Goal: Information Seeking & Learning: Learn about a topic

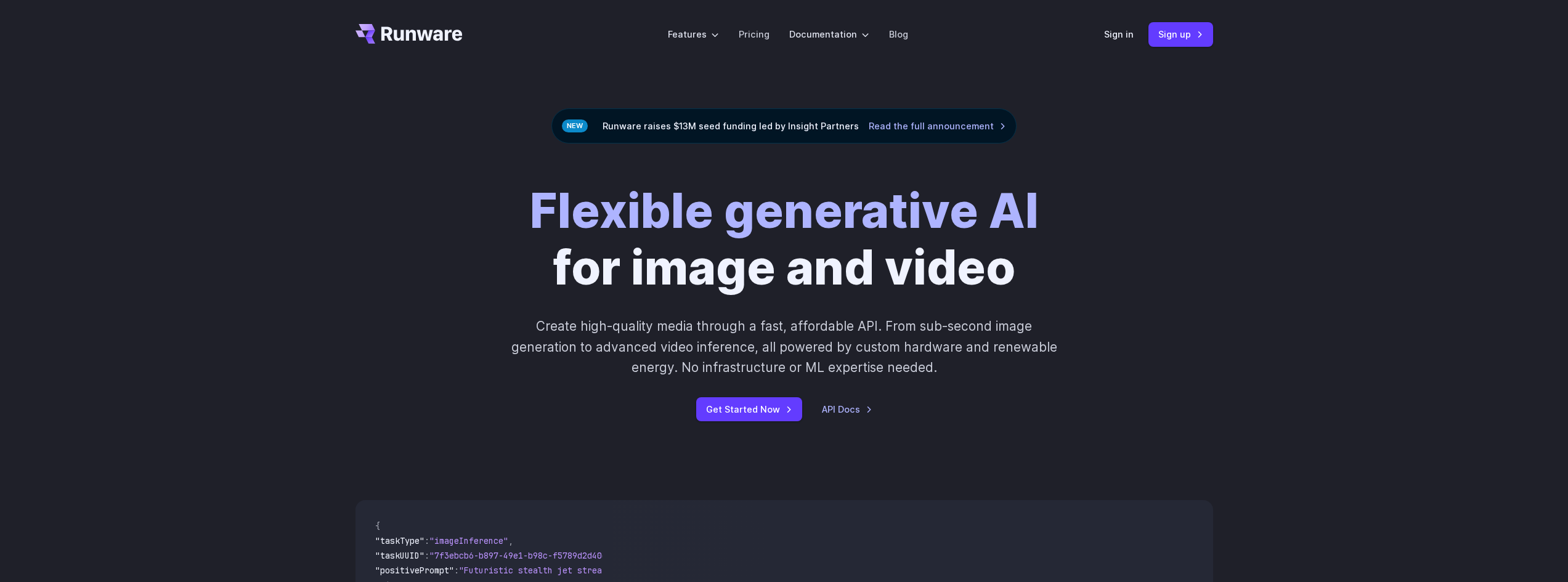
click at [662, 122] on div "Runware raises $13M seed funding led by Insight Partners Read the full announce…" at bounding box center [784, 126] width 465 height 35
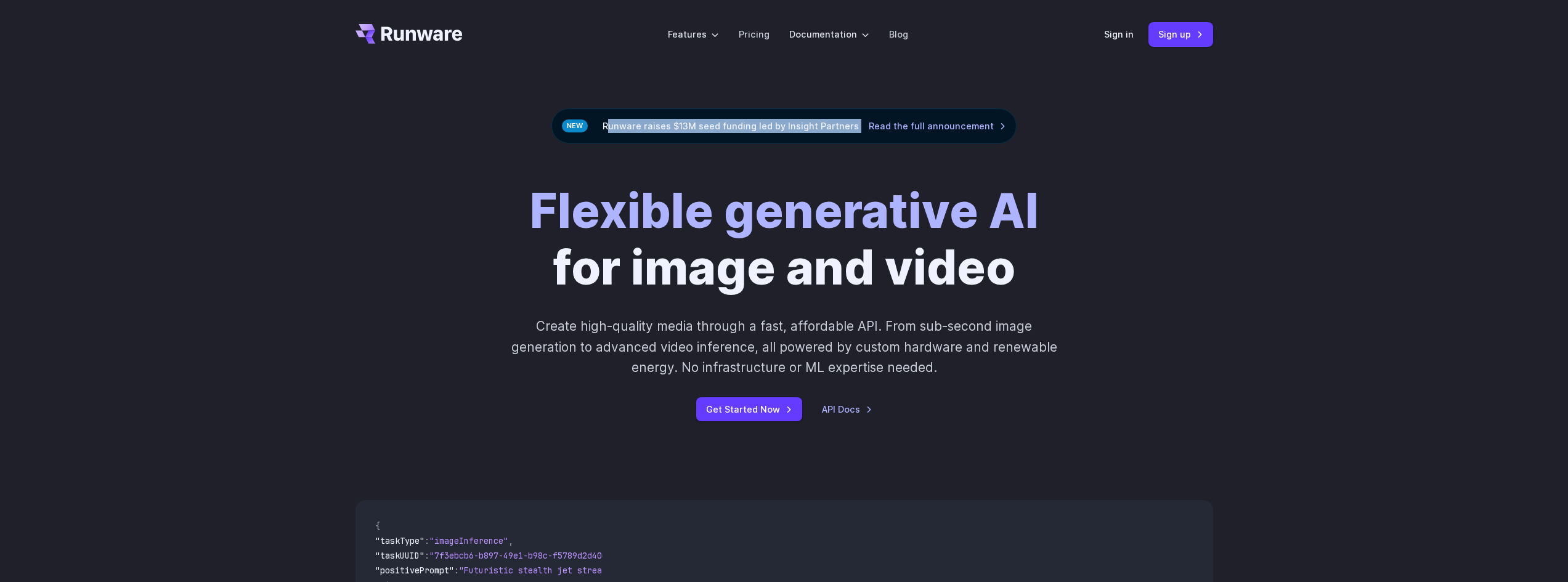
click at [662, 122] on div "Runware raises $13M seed funding led by Insight Partners Read the full announce…" at bounding box center [784, 126] width 465 height 35
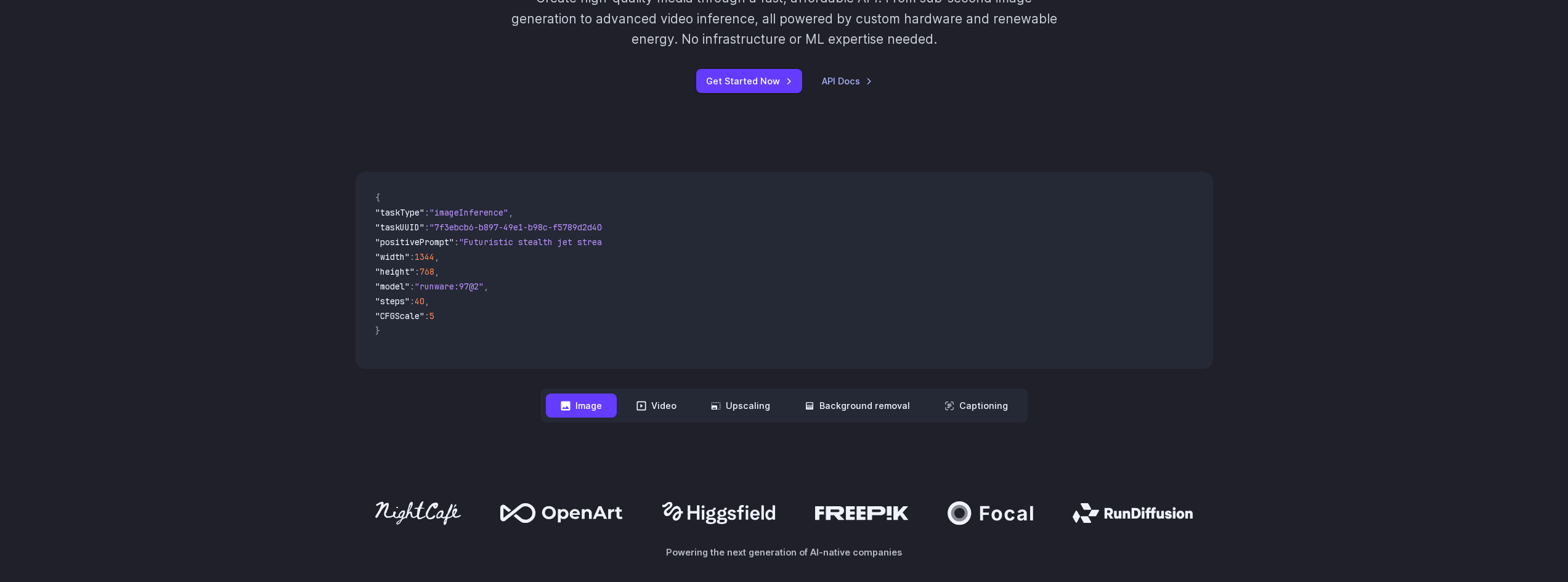
scroll to position [370, 0]
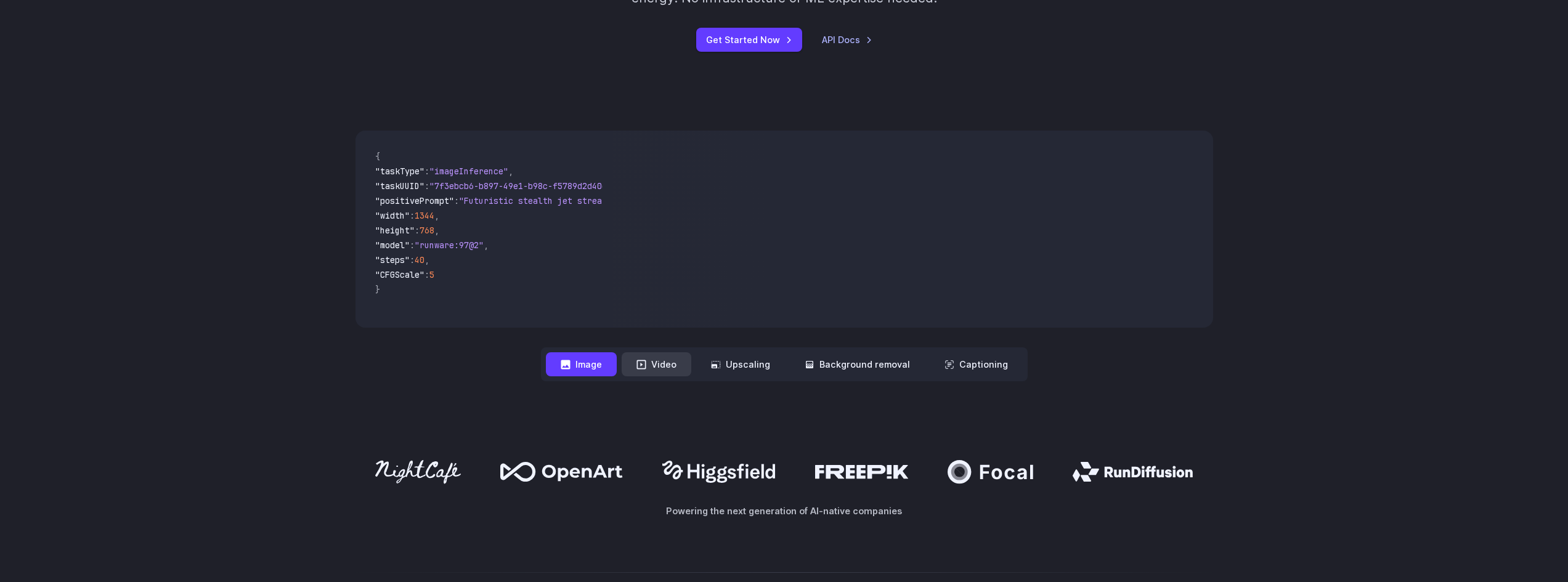
click at [664, 359] on button "Video" at bounding box center [656, 365] width 70 height 24
click at [755, 361] on button "Upscaling" at bounding box center [741, 365] width 89 height 24
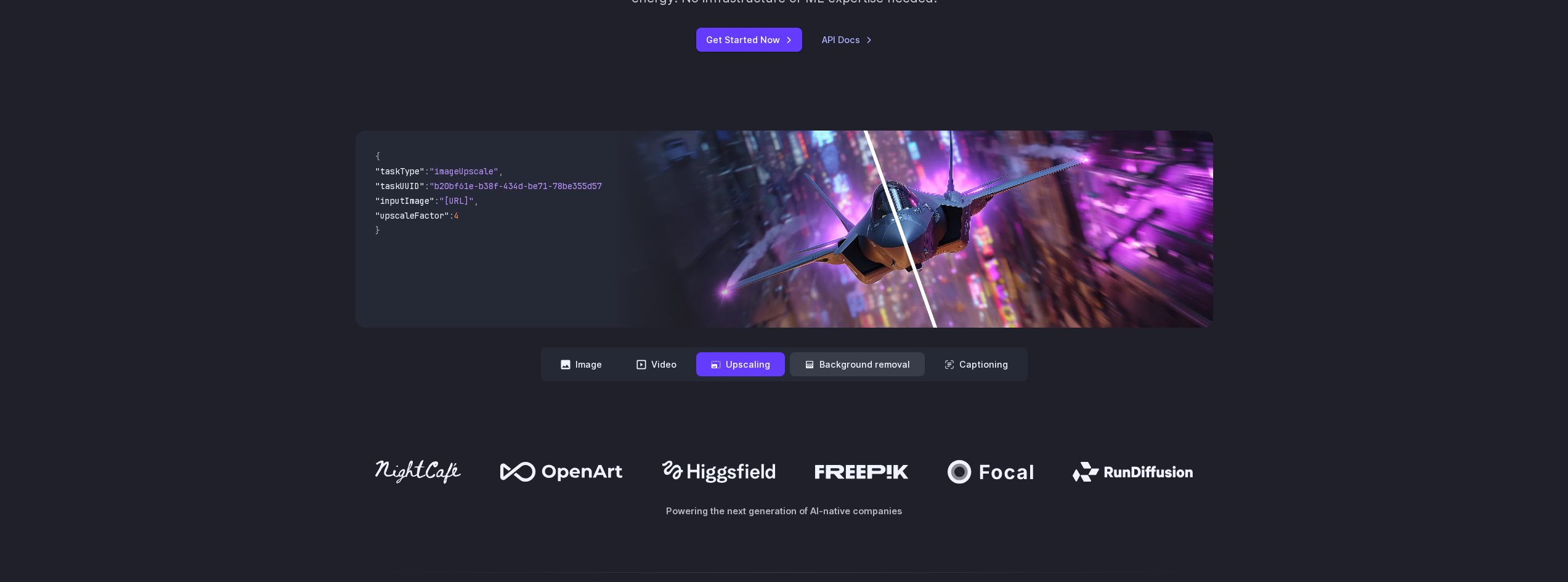
click at [853, 369] on button "Background removal" at bounding box center [857, 365] width 135 height 24
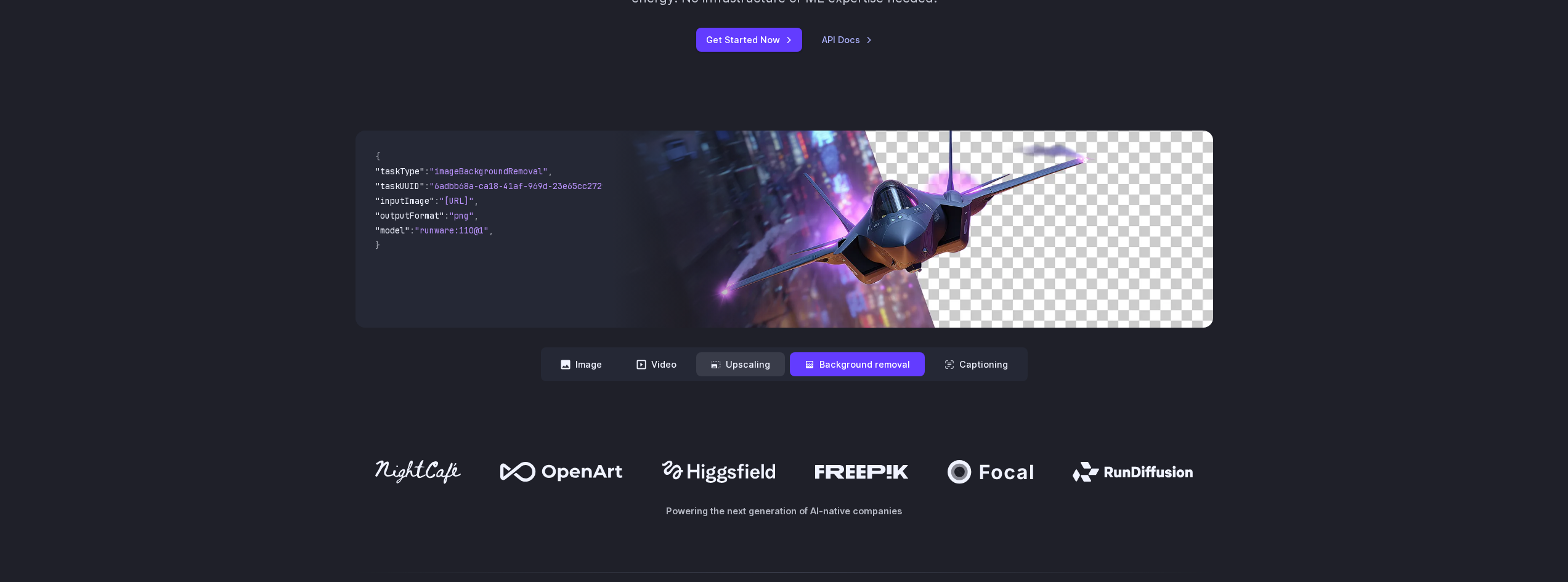
click at [765, 367] on button "Upscaling" at bounding box center [741, 365] width 89 height 24
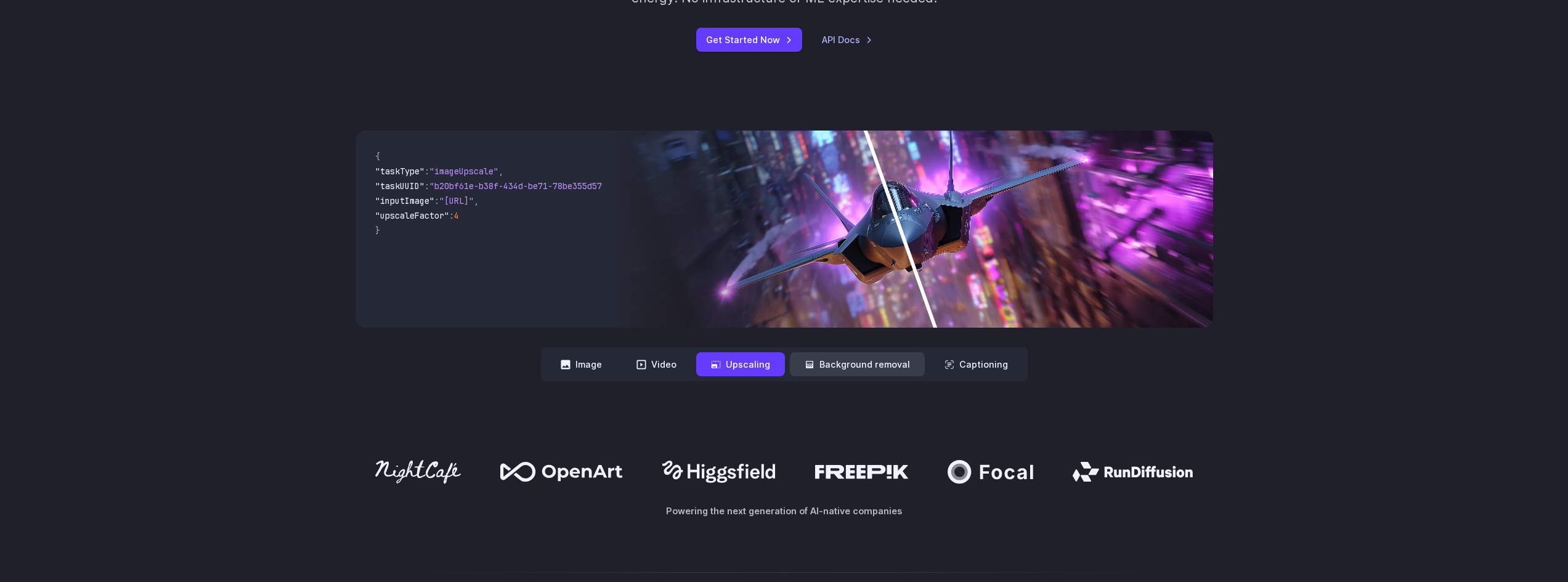
click at [820, 362] on button "Background removal" at bounding box center [857, 365] width 135 height 24
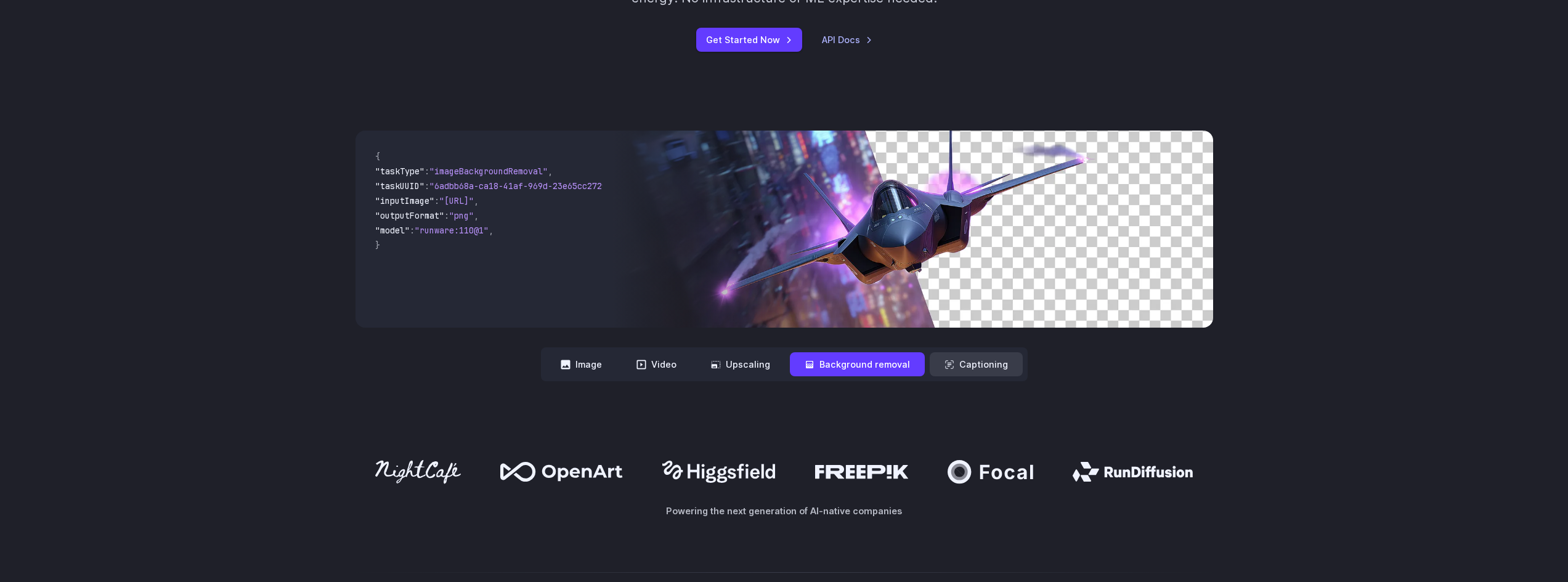
click at [952, 370] on button "Captioning" at bounding box center [976, 365] width 93 height 24
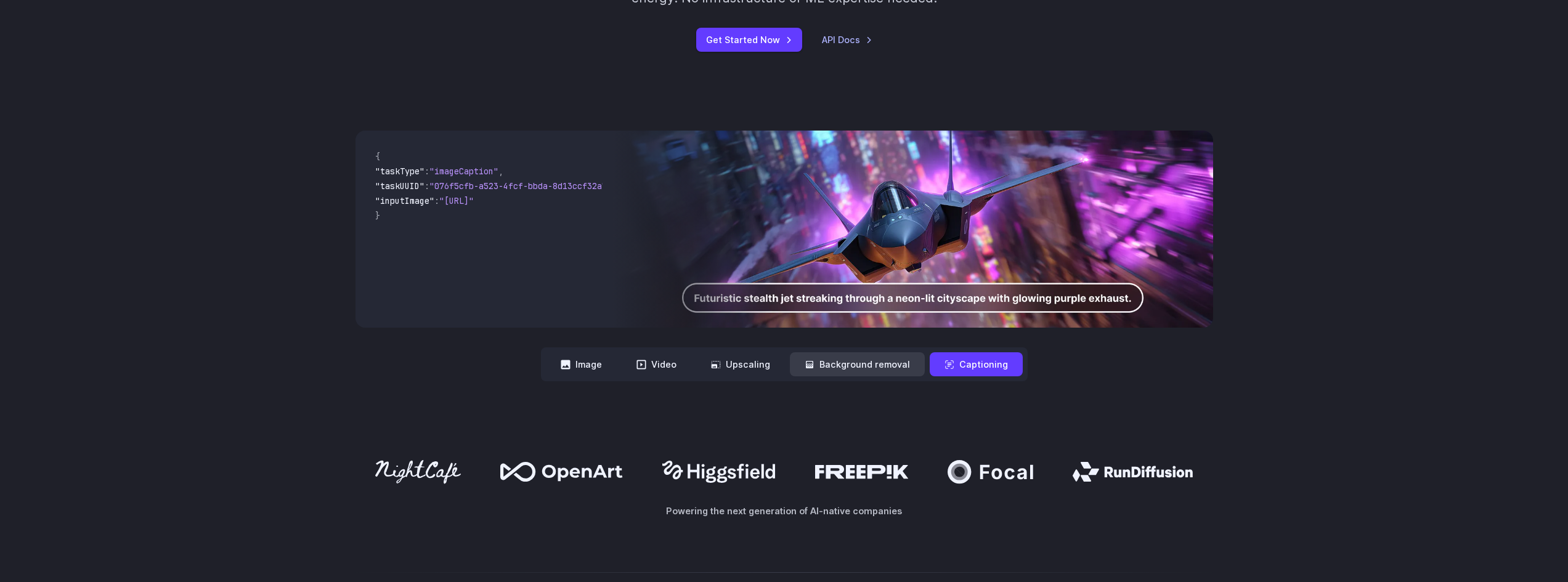
click at [853, 356] on button "Background removal" at bounding box center [857, 365] width 135 height 24
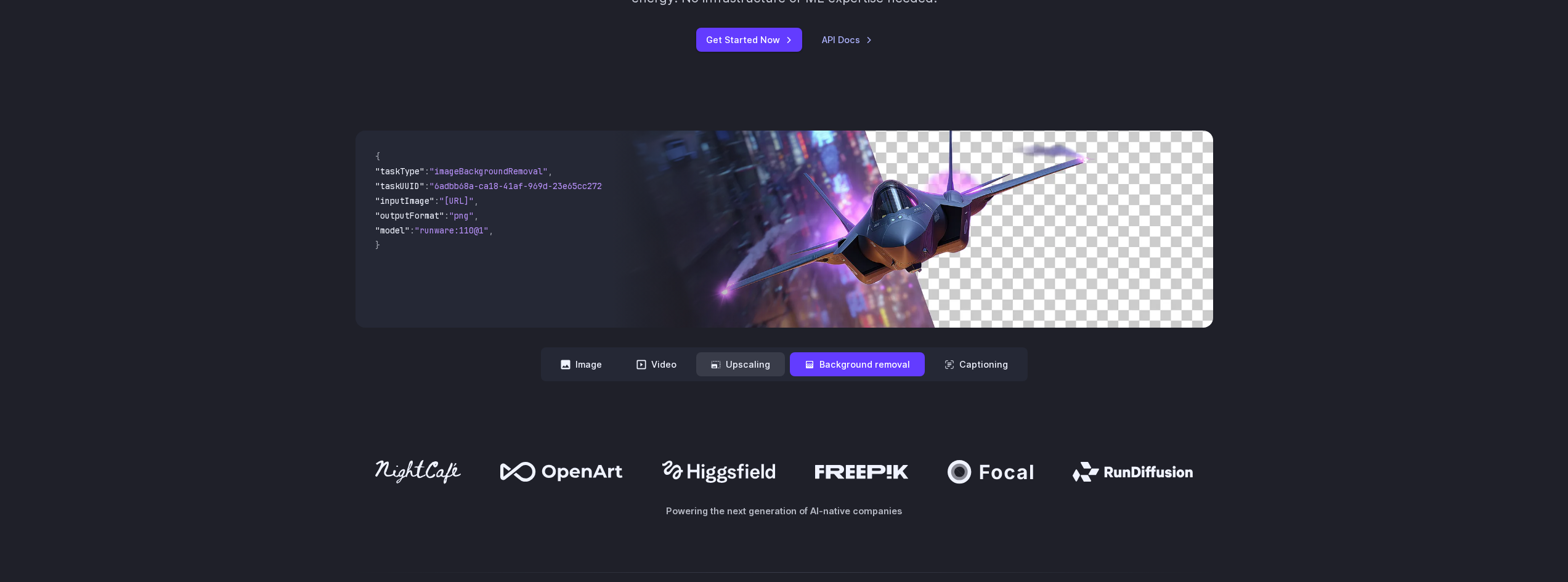
click at [757, 358] on button "Upscaling" at bounding box center [741, 365] width 89 height 24
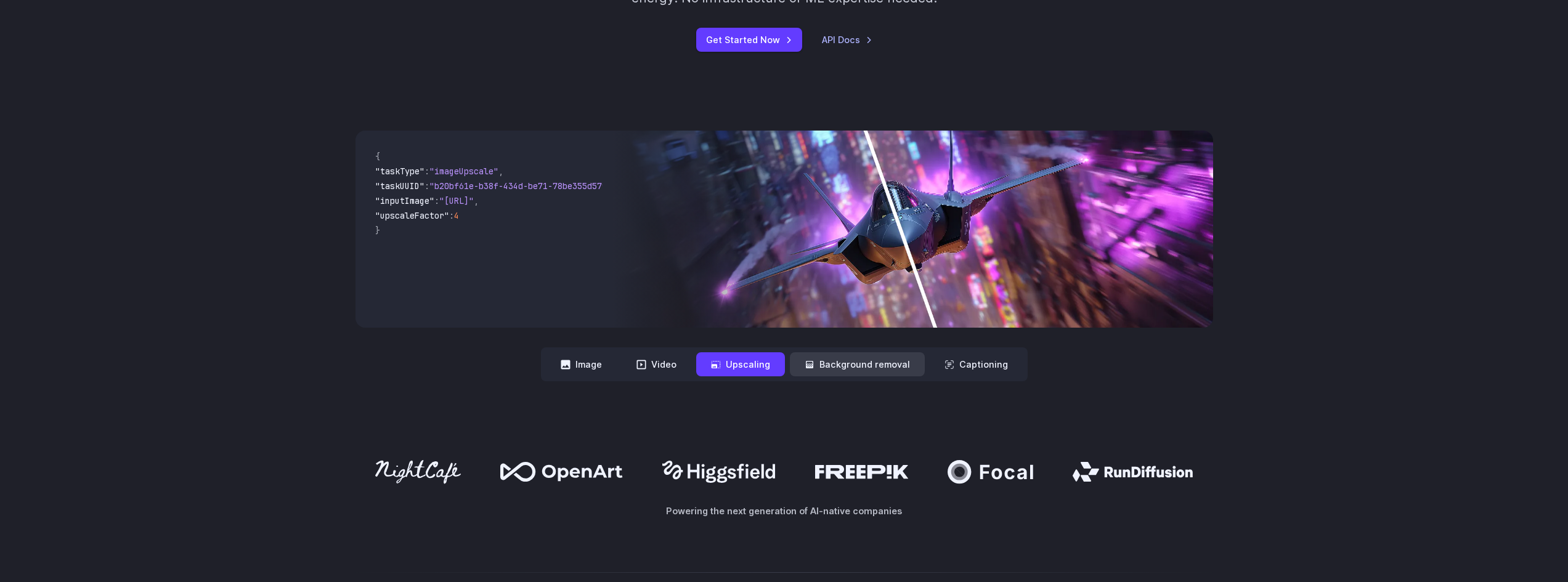
click at [831, 358] on button "Background removal" at bounding box center [857, 365] width 135 height 24
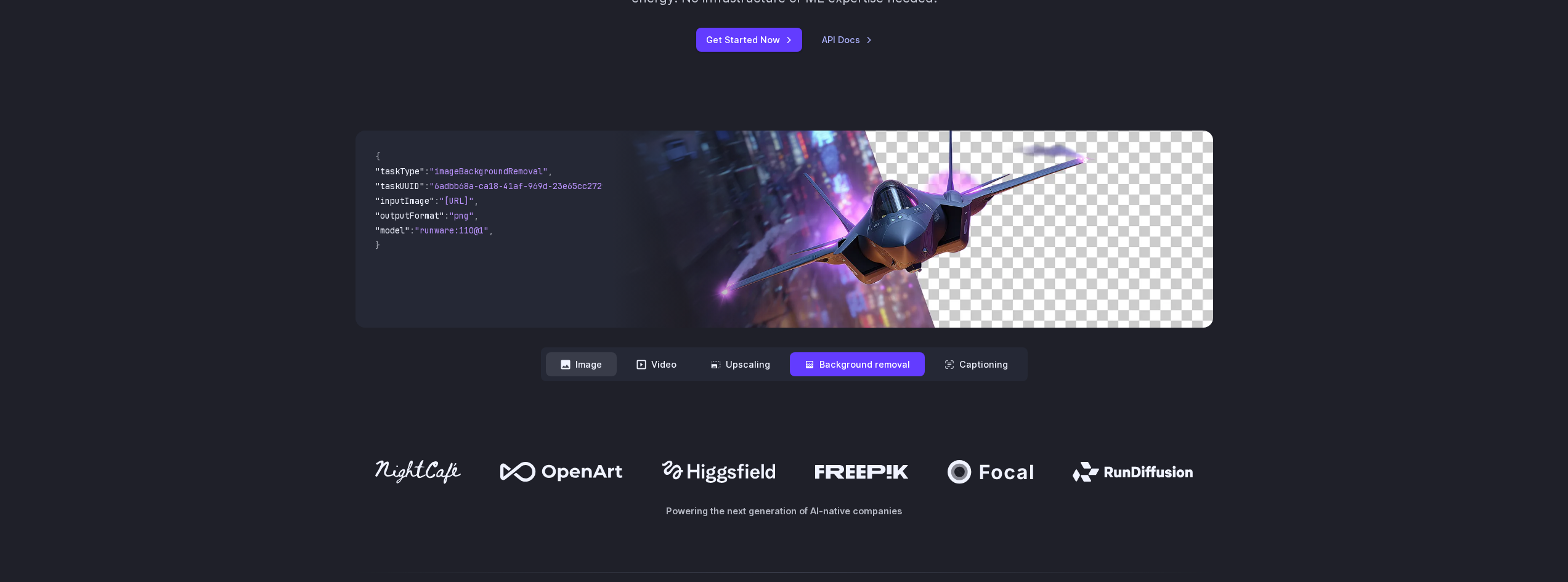
click at [616, 363] on button "Image" at bounding box center [581, 365] width 71 height 24
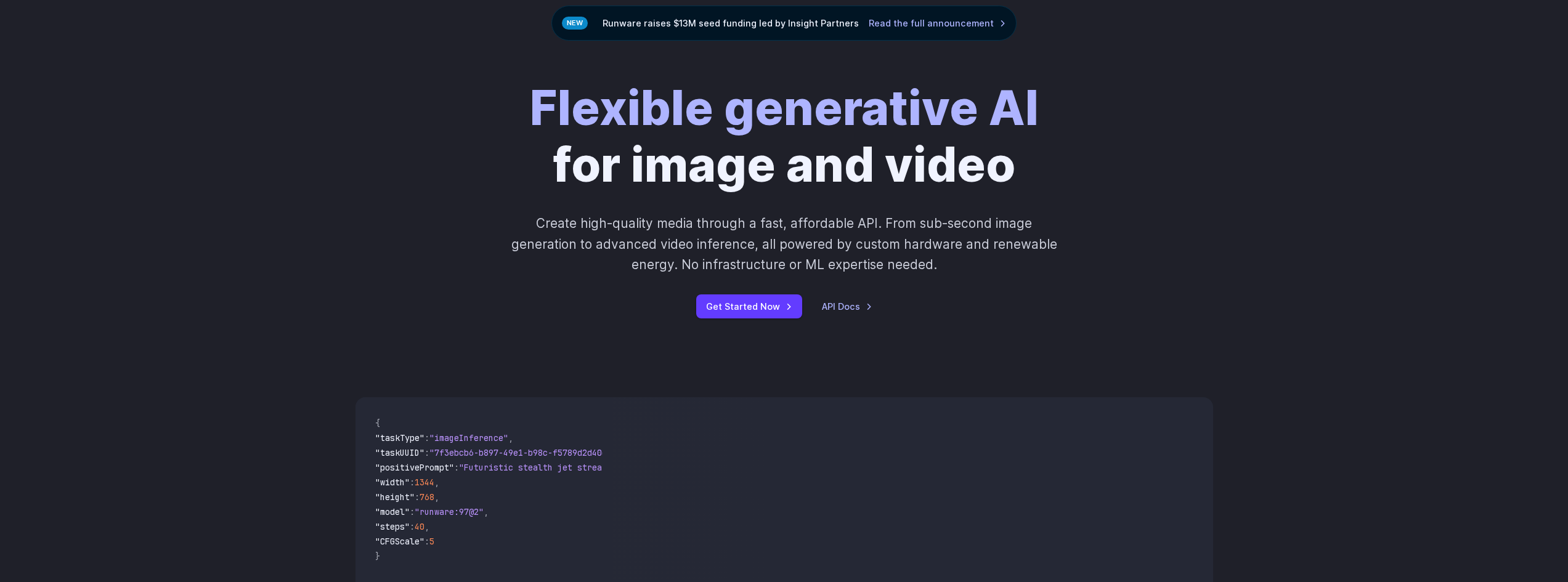
scroll to position [308, 0]
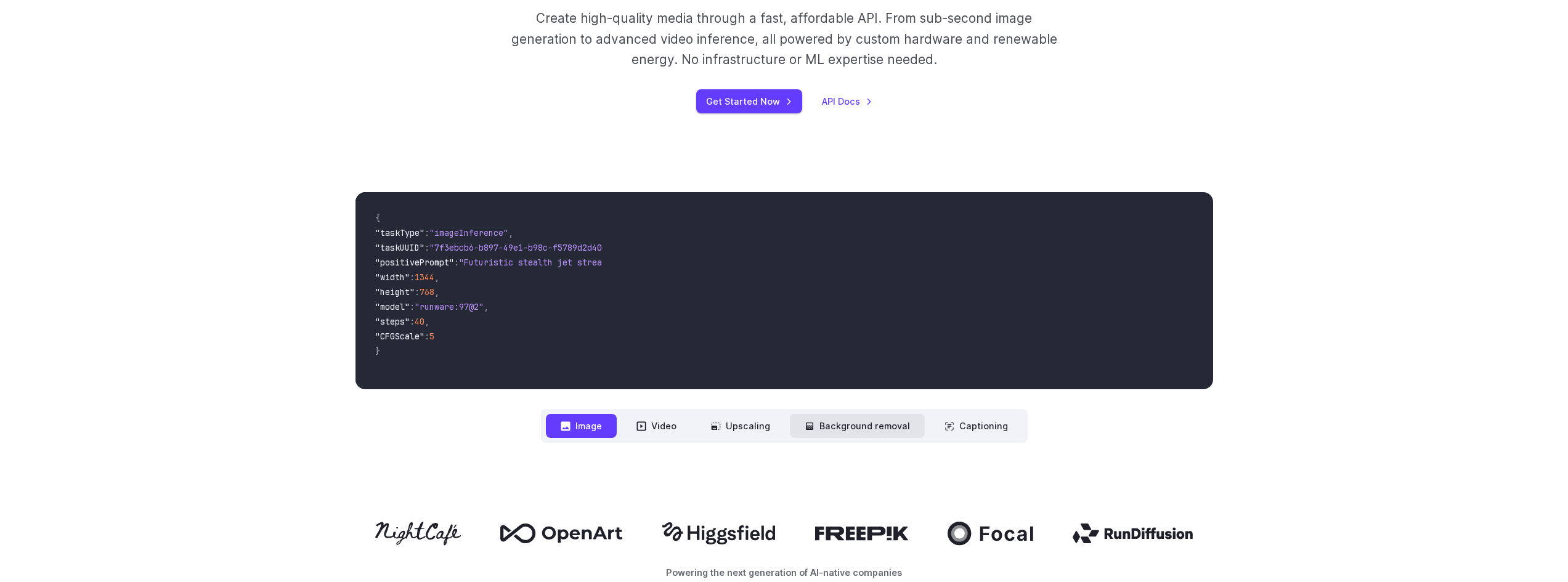
click at [846, 428] on button "Background removal" at bounding box center [857, 425] width 135 height 24
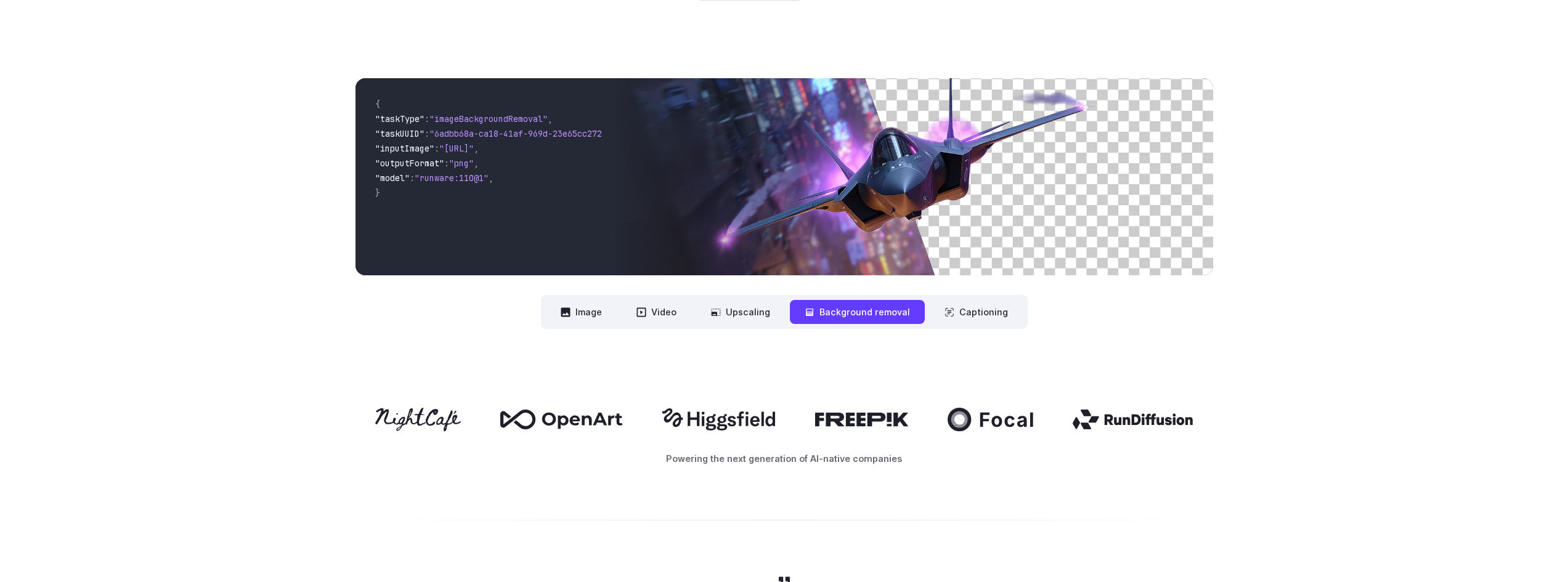
scroll to position [431, 0]
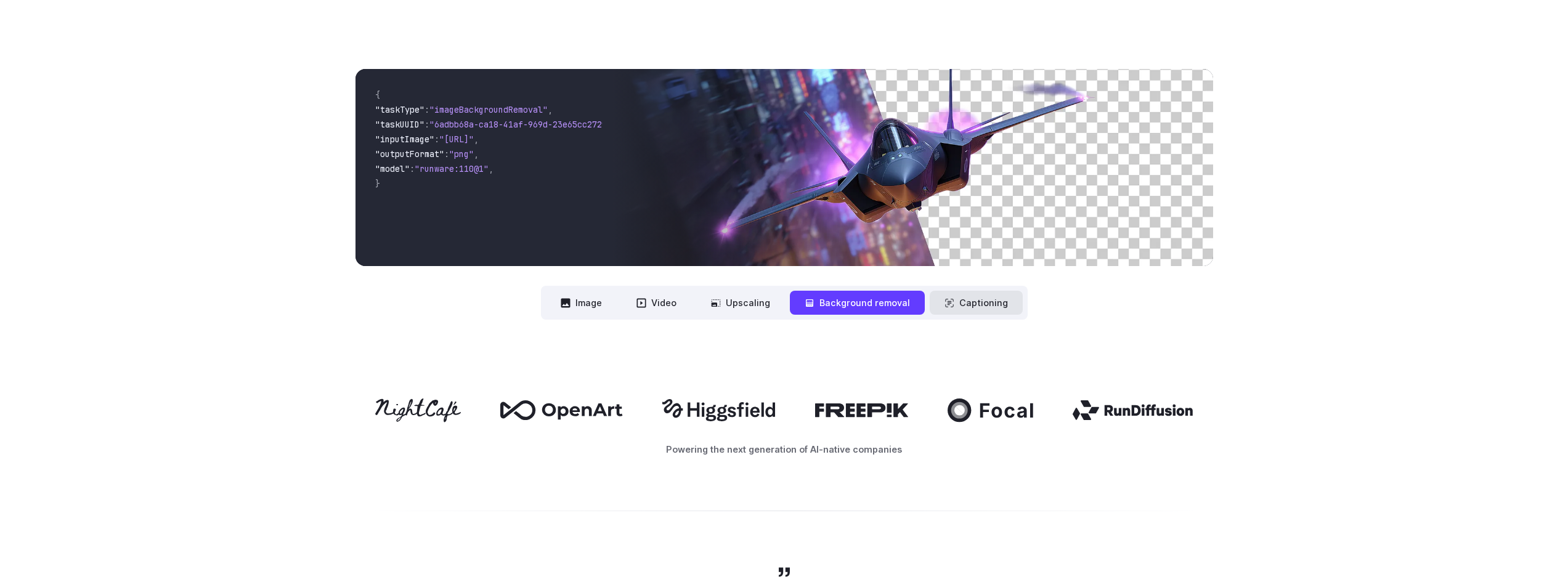
click at [963, 300] on button "Captioning" at bounding box center [976, 303] width 93 height 24
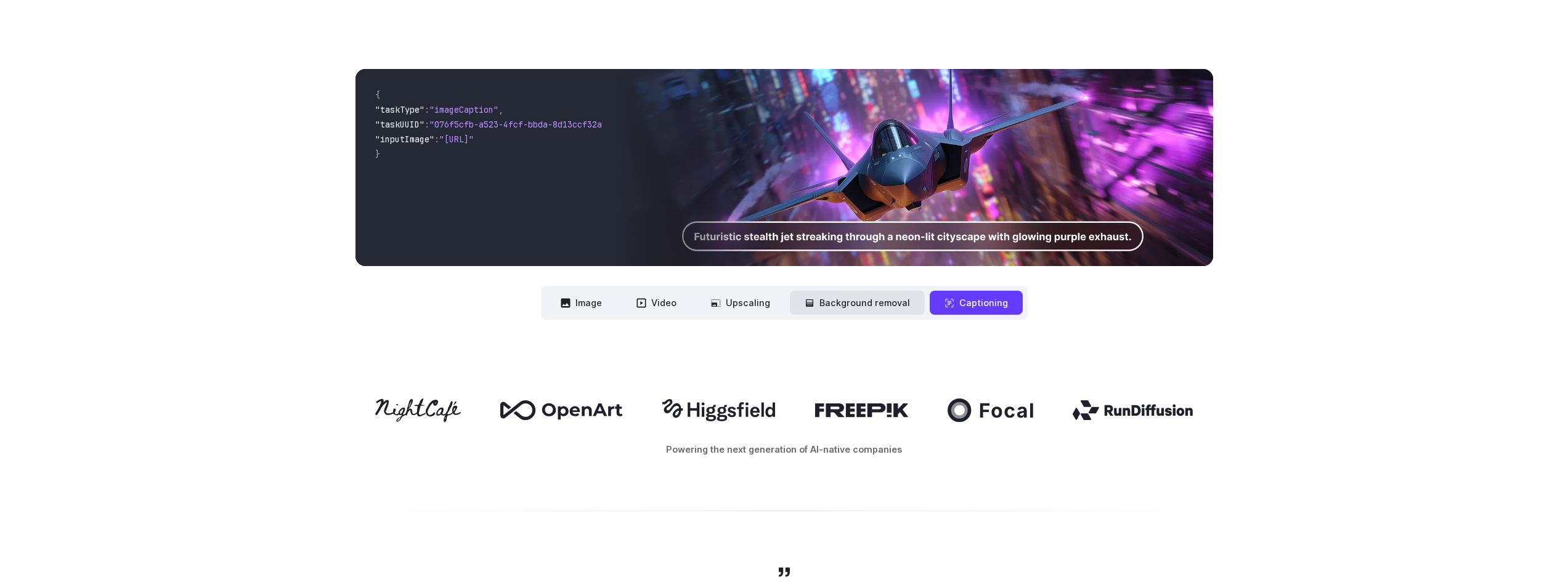
click at [893, 298] on button "Background removal" at bounding box center [857, 303] width 135 height 24
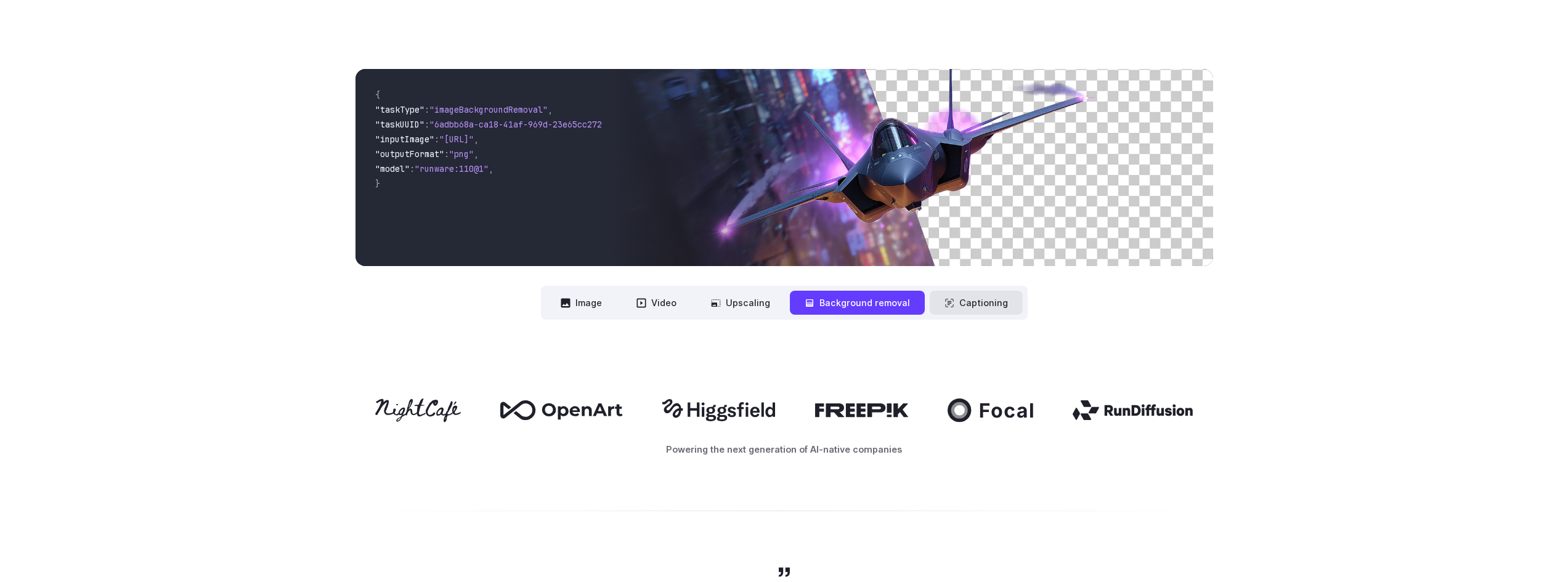
click at [961, 304] on button "Captioning" at bounding box center [976, 303] width 93 height 24
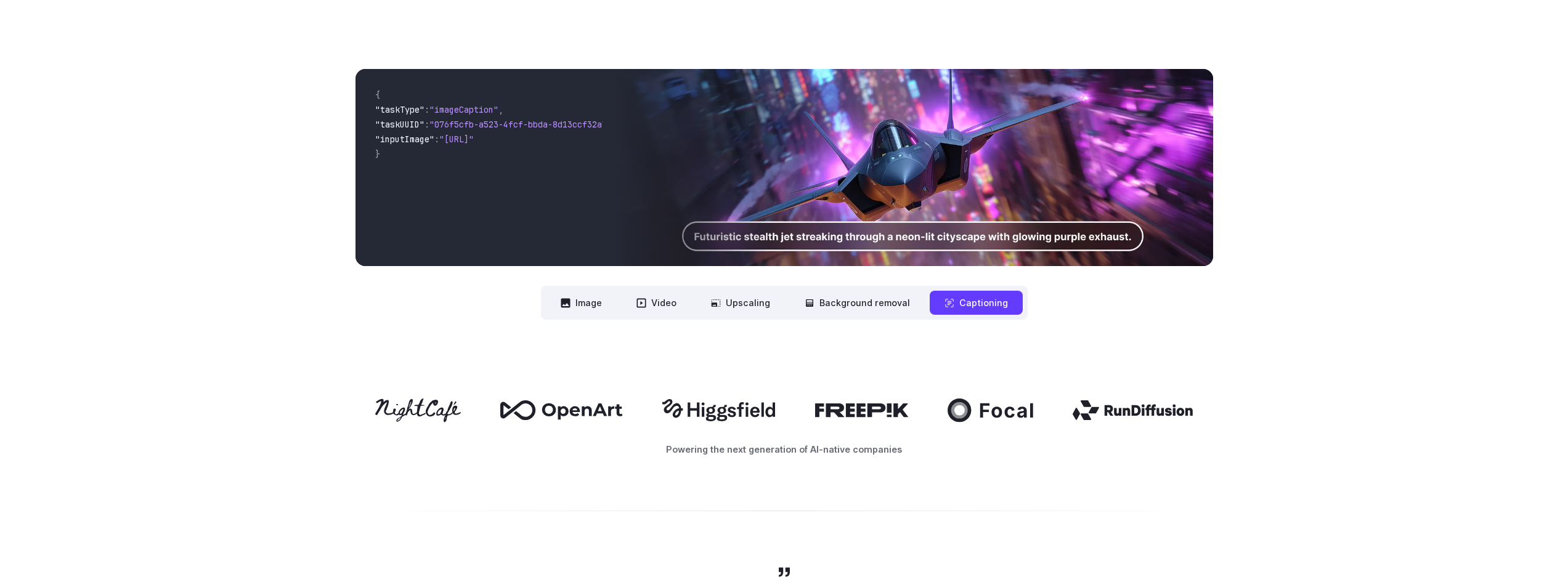
scroll to position [0, 84]
drag, startPoint x: 538, startPoint y: 142, endPoint x: 657, endPoint y: 149, distance: 119.2
click at [657, 149] on div "{ "taskType" : "imageCaption" , "taskUUID" : "076f5cfb-a523-4fcf-bbda-8d13ccf32…" at bounding box center [784, 167] width 858 height 197
click at [474, 226] on code "{ "taskType" : "imageCaption" , "taskUUID" : "076f5cfb-a523-4fcf-bbda-8d13ccf32…" at bounding box center [465, 168] width 238 height 177
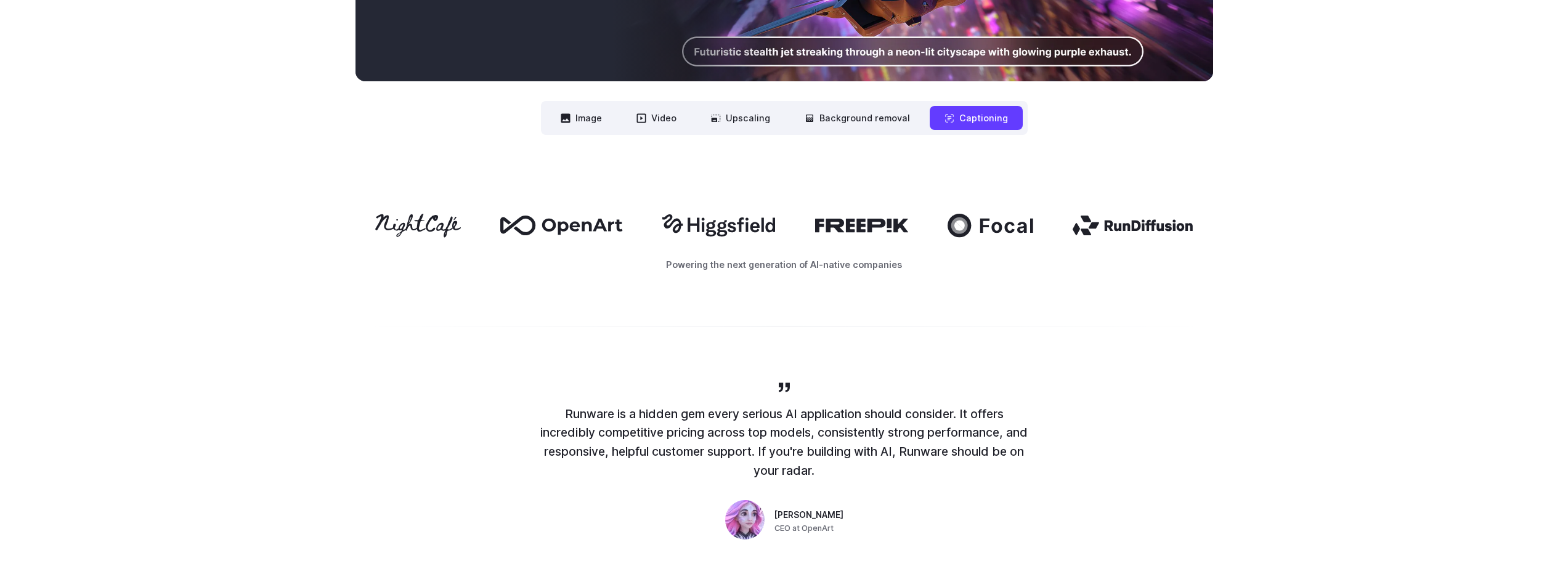
scroll to position [985, 0]
